Goal: Navigation & Orientation: Find specific page/section

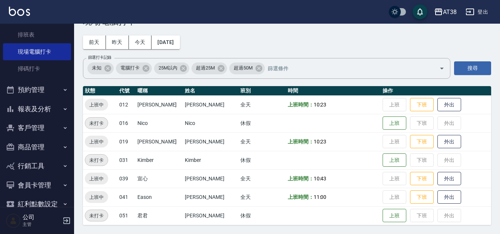
scroll to position [175, 0]
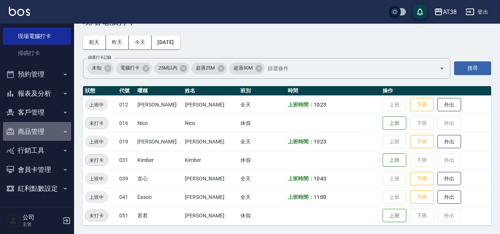
click at [37, 132] on button "商品管理" at bounding box center [37, 131] width 68 height 19
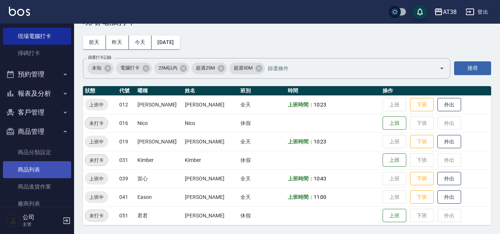
click at [35, 171] on link "商品列表" at bounding box center [37, 169] width 68 height 17
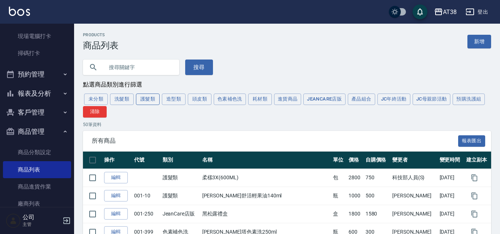
click at [146, 100] on button "護髮類" at bounding box center [148, 99] width 24 height 11
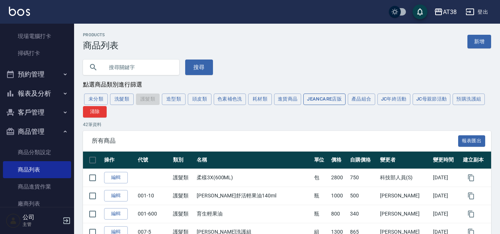
click at [328, 97] on button "JeanCare店販" at bounding box center [324, 99] width 42 height 11
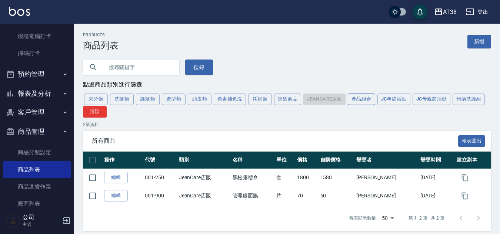
click at [355, 100] on button "產品組合" at bounding box center [361, 99] width 27 height 11
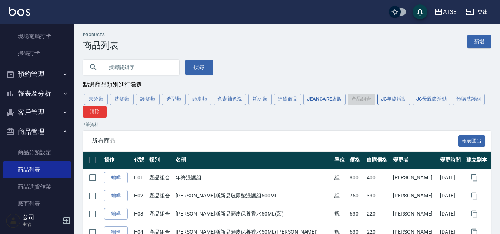
click at [396, 98] on button "JC年終活動" at bounding box center [393, 99] width 33 height 11
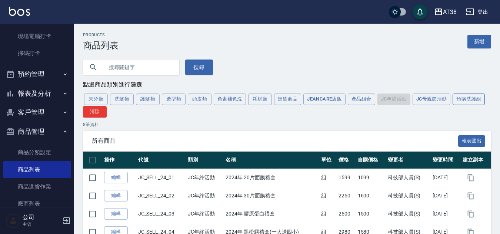
click at [471, 102] on button "預購洗護組" at bounding box center [468, 99] width 32 height 11
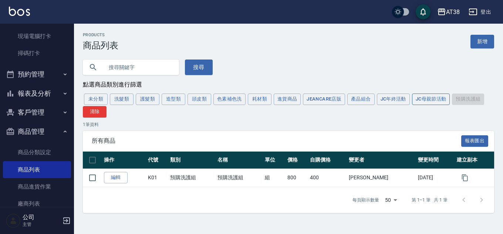
click at [438, 100] on button "JC母親節活動" at bounding box center [431, 99] width 38 height 11
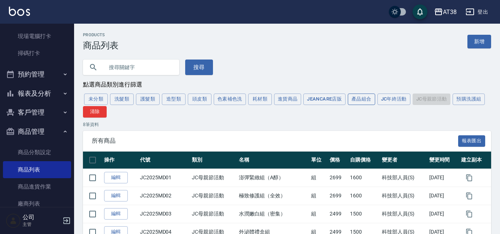
click at [363, 103] on button "產品組合" at bounding box center [361, 99] width 27 height 11
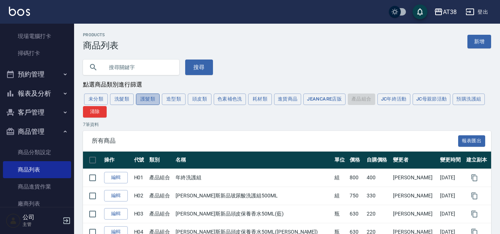
click at [148, 98] on button "護髮類" at bounding box center [148, 99] width 24 height 11
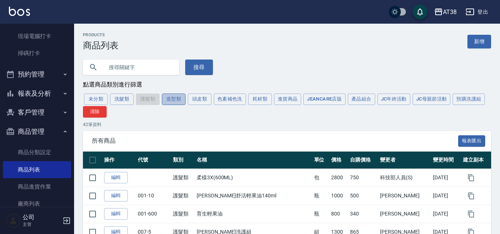
click at [174, 103] on button "造型類" at bounding box center [174, 99] width 24 height 11
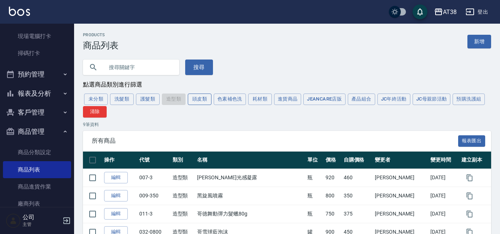
click at [195, 99] on button "頭皮類" at bounding box center [200, 99] width 24 height 11
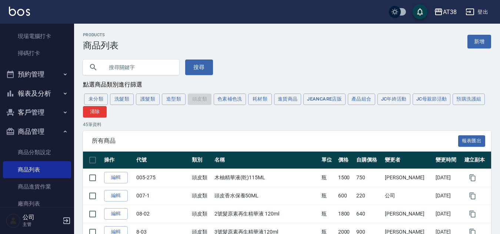
click at [160, 100] on div "未分類 洗髮類 護髮類 造型類 頭皮類 色素補色洗 耗材類 進貨商品 JeanCare店販 產品組合 JC年終活動 JC母親節活動 預購洗護組 清除" at bounding box center [287, 105] width 408 height 25
click at [158, 100] on button "護髮類" at bounding box center [148, 99] width 24 height 11
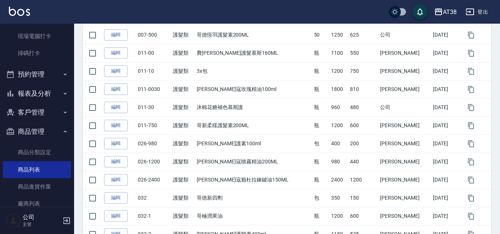
scroll to position [251, 0]
